Goal: Navigation & Orientation: Find specific page/section

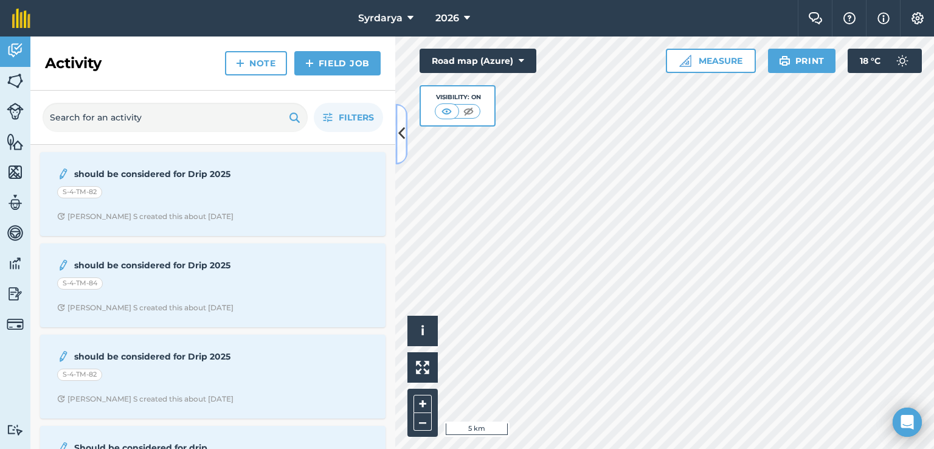
click at [403, 128] on icon at bounding box center [401, 133] width 7 height 21
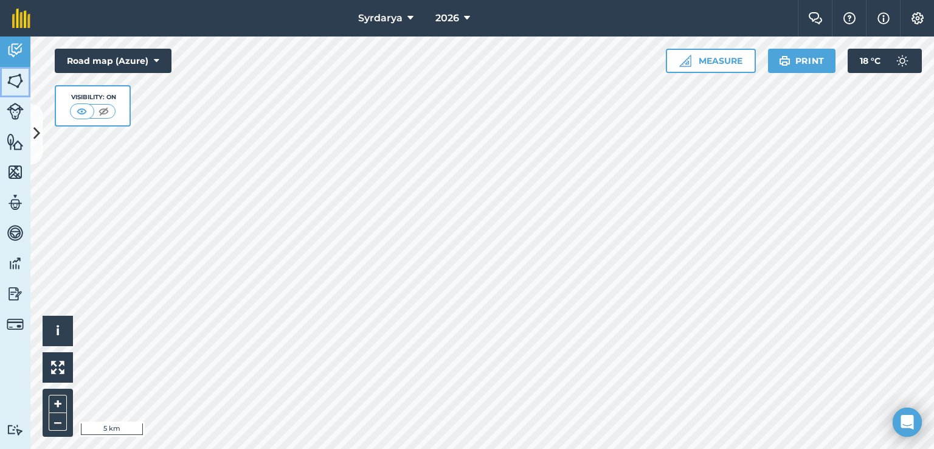
click at [17, 77] on img at bounding box center [15, 81] width 17 height 18
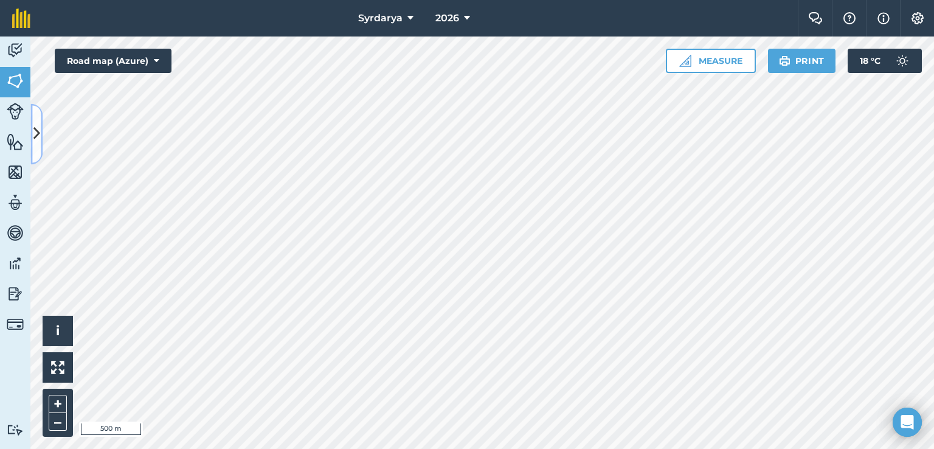
click at [36, 130] on icon at bounding box center [36, 133] width 7 height 21
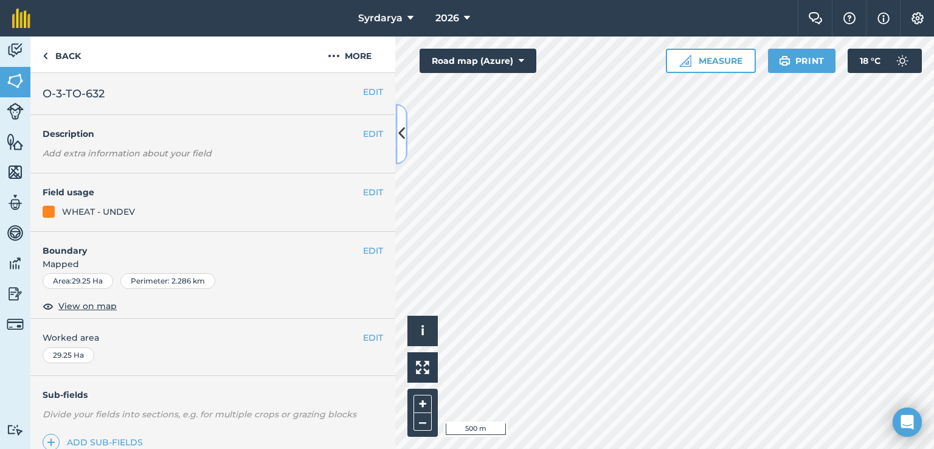
click at [404, 130] on icon at bounding box center [401, 133] width 7 height 21
